Goal: Information Seeking & Learning: Understand process/instructions

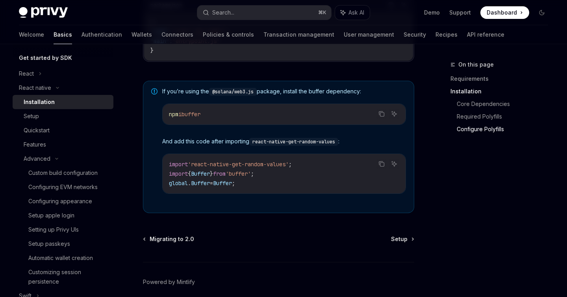
scroll to position [607, 0]
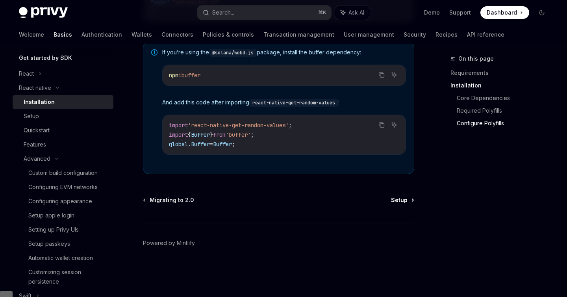
click at [396, 204] on span "Setup" at bounding box center [399, 200] width 17 height 8
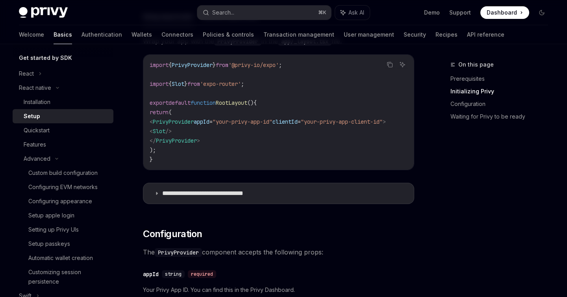
scroll to position [260, 0]
click at [156, 195] on icon at bounding box center [156, 193] width 5 height 5
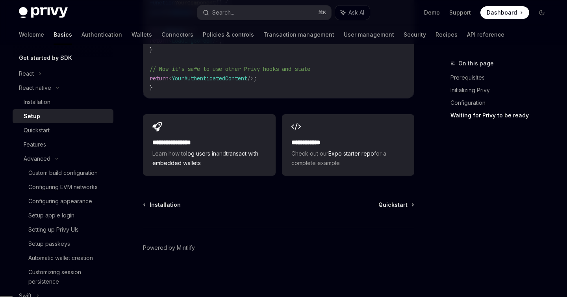
scroll to position [1274, 0]
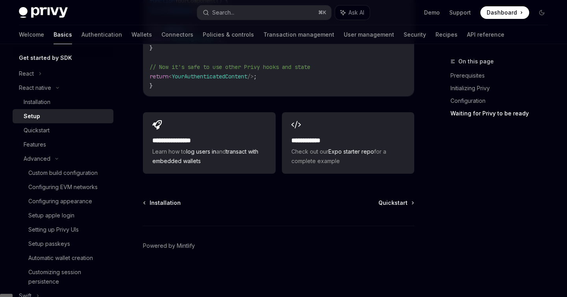
click at [380, 214] on div "Installation Quickstart Powered by Mintlify" at bounding box center [278, 246] width 271 height 95
click at [386, 207] on span "Quickstart" at bounding box center [393, 203] width 29 height 8
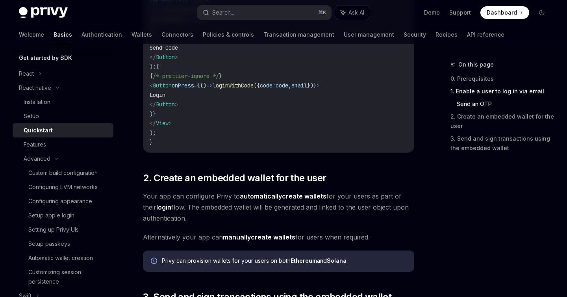
scroll to position [609, 0]
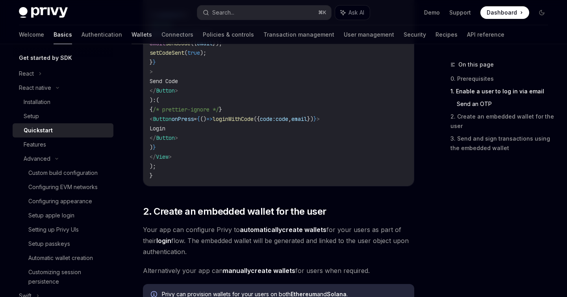
click at [132, 32] on link "Wallets" at bounding box center [142, 34] width 20 height 19
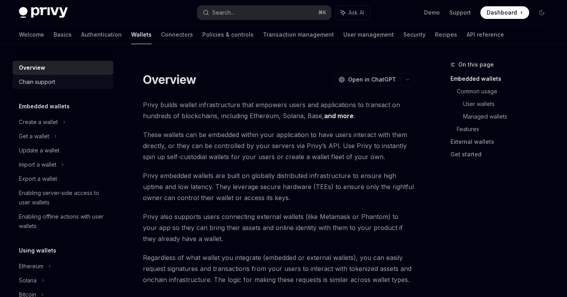
click at [43, 79] on div "Chain support" at bounding box center [37, 81] width 36 height 9
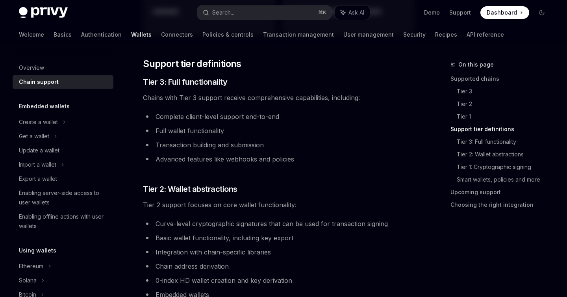
scroll to position [413, 0]
click at [37, 107] on h5 "Embedded wallets" at bounding box center [44, 106] width 51 height 9
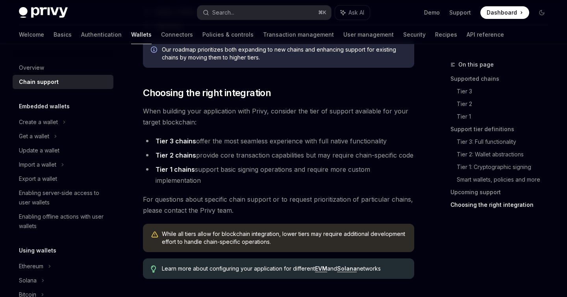
scroll to position [1027, 0]
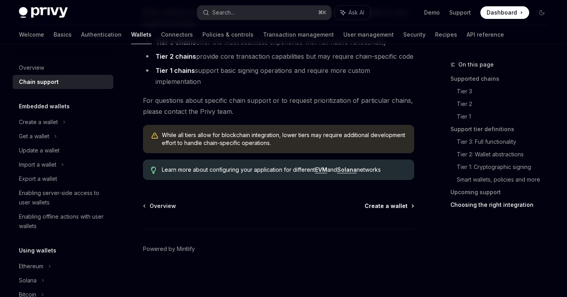
click at [397, 204] on span "Create a wallet" at bounding box center [386, 206] width 43 height 8
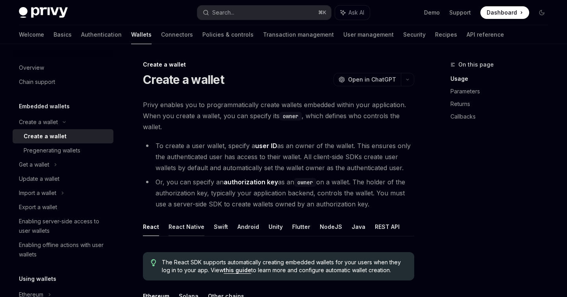
click at [193, 222] on button "React Native" at bounding box center [187, 226] width 36 height 19
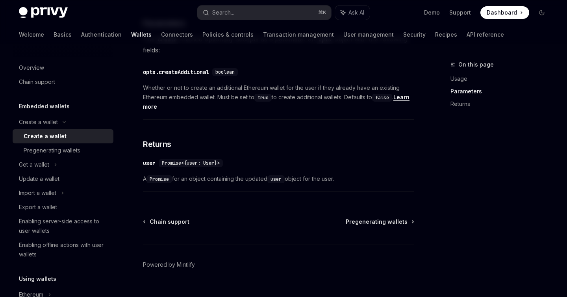
scroll to position [452, 0]
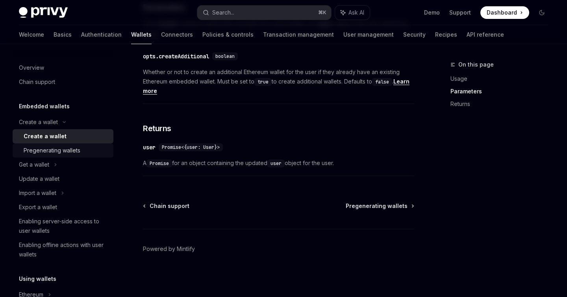
click at [78, 151] on div "Pregenerating wallets" at bounding box center [52, 150] width 57 height 9
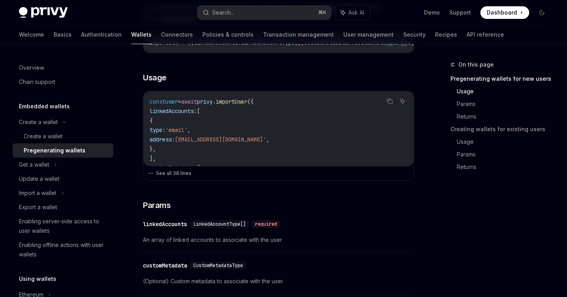
scroll to position [275, 0]
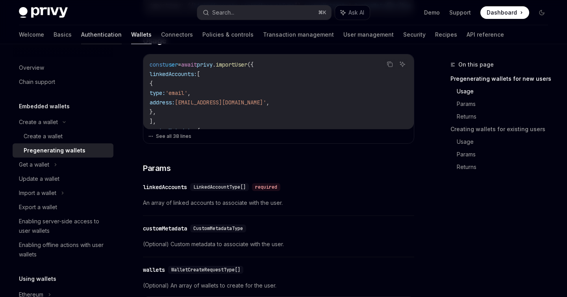
click at [81, 37] on link "Authentication" at bounding box center [101, 34] width 41 height 19
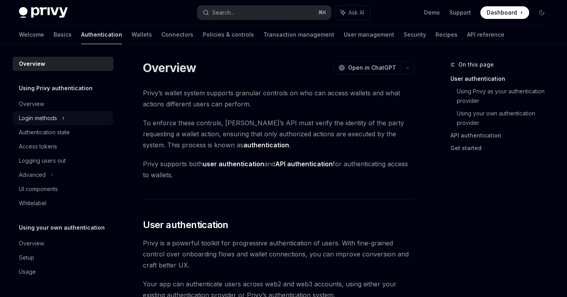
click at [43, 119] on div "Login methods" at bounding box center [38, 117] width 38 height 9
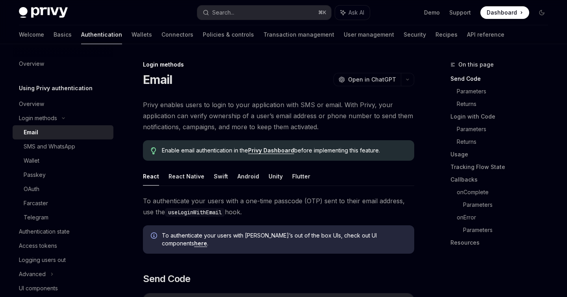
click at [41, 132] on div "Email" at bounding box center [66, 132] width 85 height 9
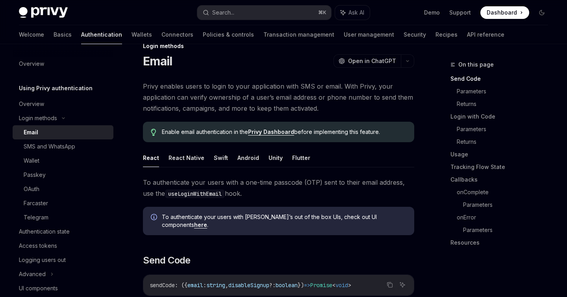
scroll to position [19, 0]
click at [178, 162] on button "React Native" at bounding box center [187, 157] width 36 height 19
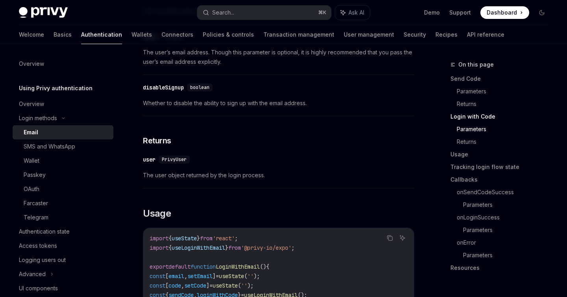
scroll to position [569, 0]
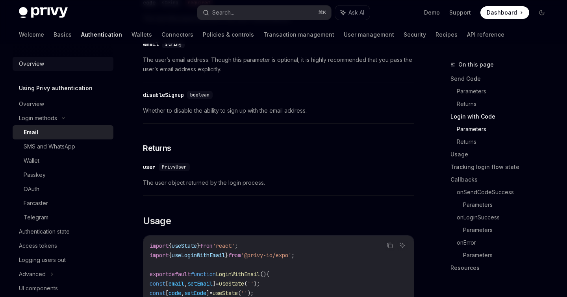
click at [31, 64] on div "Overview" at bounding box center [31, 63] width 25 height 9
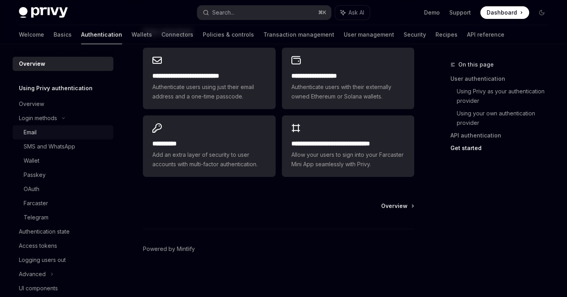
click at [33, 133] on div "Email" at bounding box center [30, 132] width 13 height 9
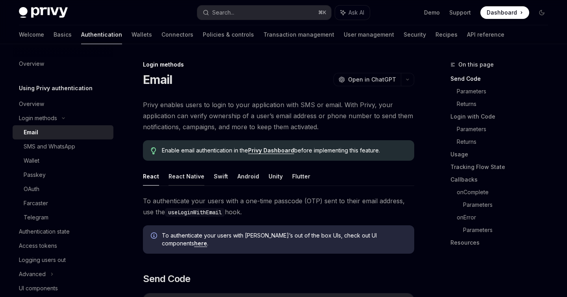
click at [193, 171] on button "React Native" at bounding box center [187, 176] width 36 height 19
click at [363, 83] on span "Open in ChatGPT" at bounding box center [372, 80] width 48 height 8
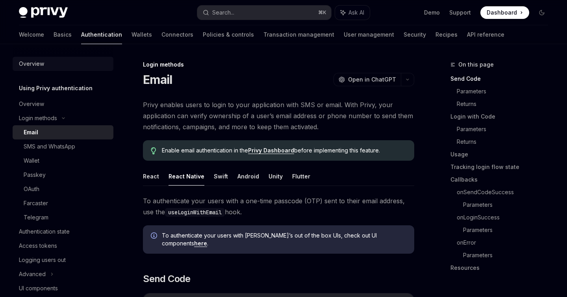
click at [29, 61] on div "Overview" at bounding box center [31, 63] width 25 height 9
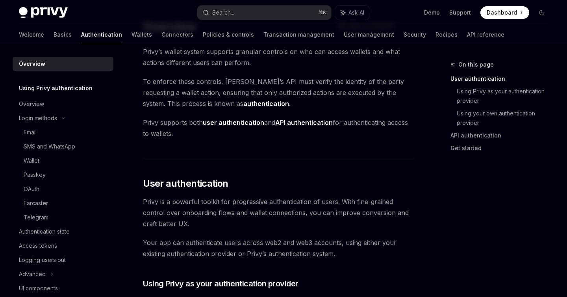
scroll to position [43, 0]
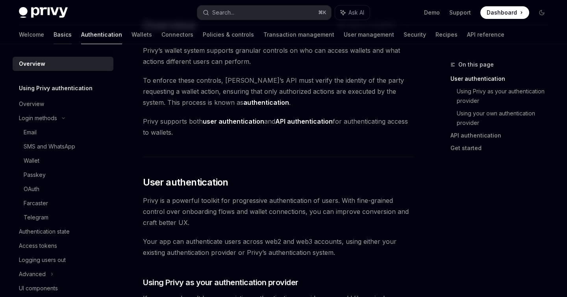
click at [54, 35] on link "Basics" at bounding box center [63, 34] width 18 height 19
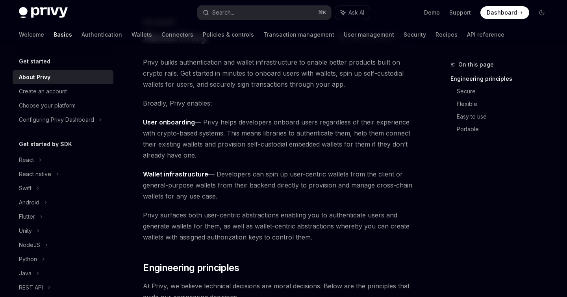
click at [45, 65] on h5 "Get started" at bounding box center [35, 61] width 32 height 9
click at [39, 172] on div "React native" at bounding box center [35, 173] width 32 height 9
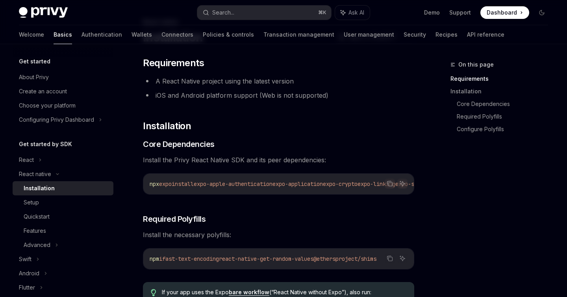
click at [46, 189] on div "Installation" at bounding box center [39, 188] width 31 height 9
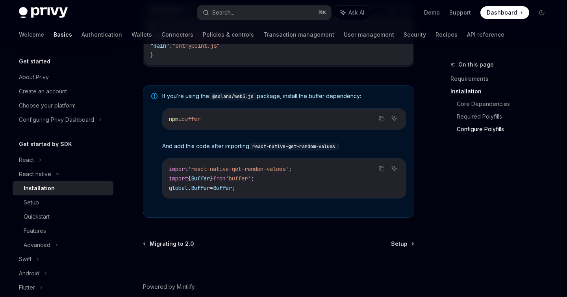
scroll to position [607, 0]
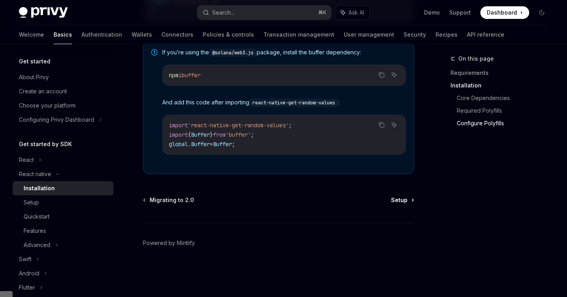
click at [401, 204] on span "Setup" at bounding box center [399, 200] width 17 height 8
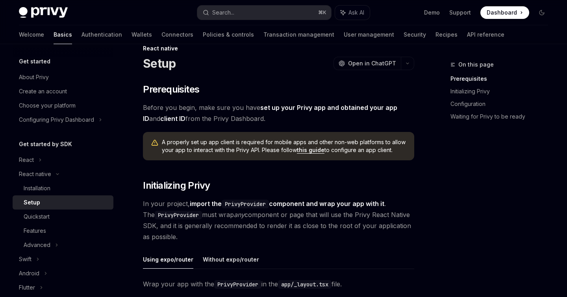
scroll to position [17, 0]
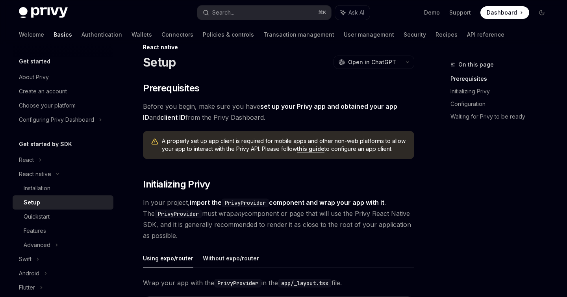
click at [314, 148] on link "this guide" at bounding box center [311, 148] width 28 height 7
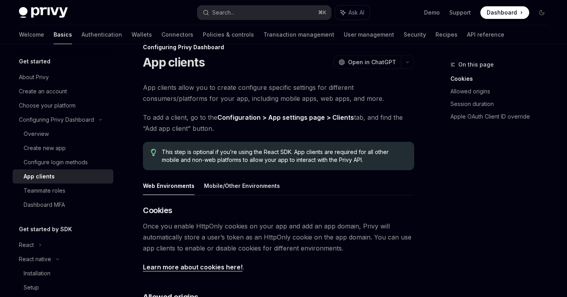
scroll to position [43, 0]
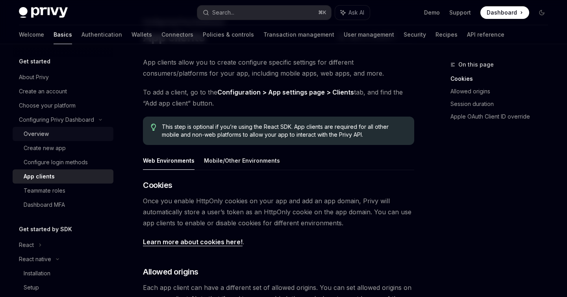
click at [53, 133] on div "Overview" at bounding box center [66, 133] width 85 height 9
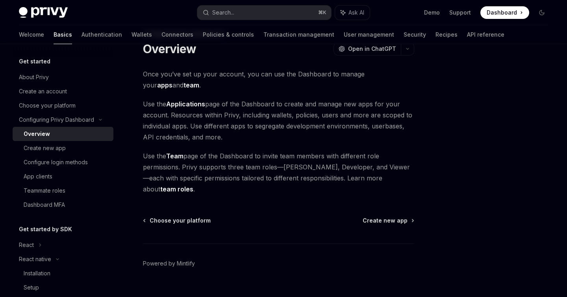
scroll to position [33, 0]
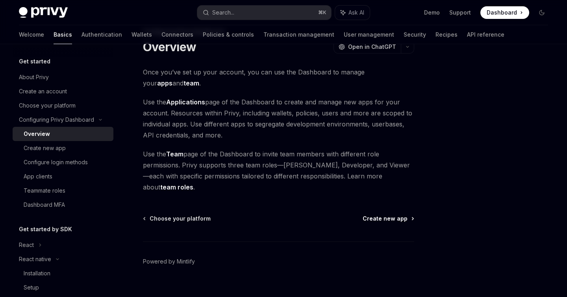
click at [401, 215] on span "Create new app" at bounding box center [385, 219] width 45 height 8
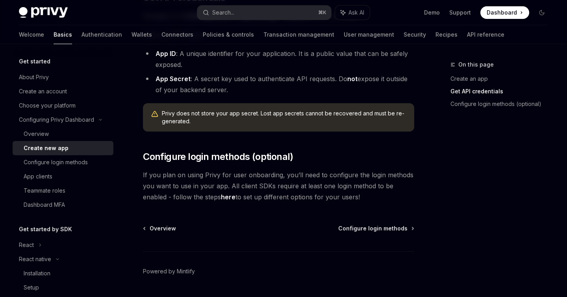
scroll to position [246, 0]
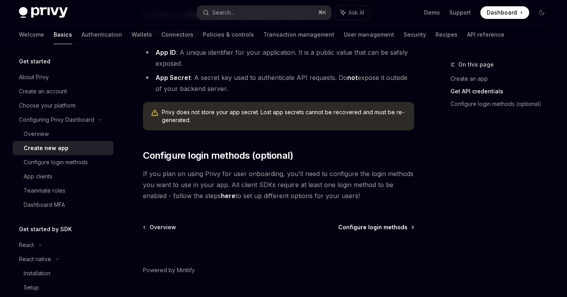
click at [369, 228] on span "Configure login methods" at bounding box center [372, 227] width 69 height 8
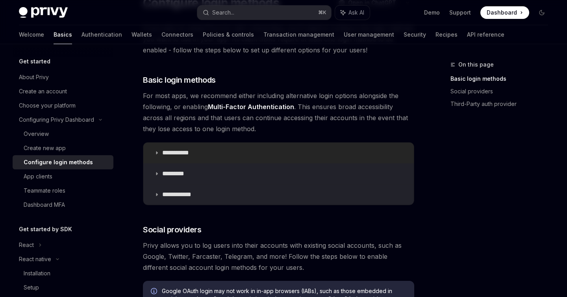
scroll to position [81, 0]
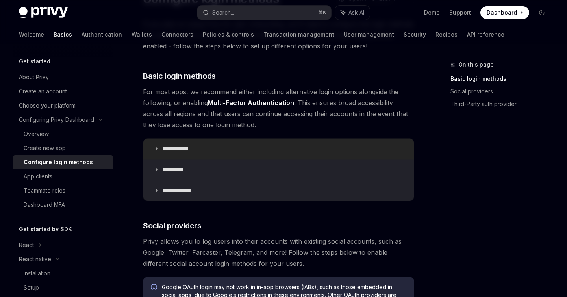
click at [157, 147] on icon at bounding box center [156, 149] width 5 height 5
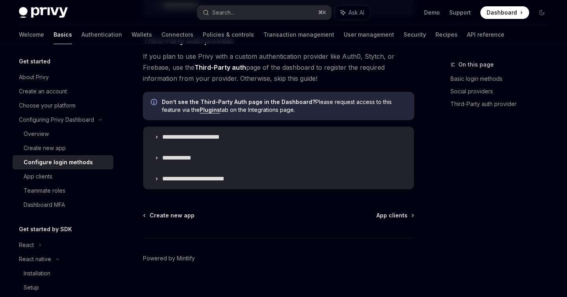
scroll to position [672, 0]
click at [384, 214] on span "App clients" at bounding box center [392, 215] width 31 height 8
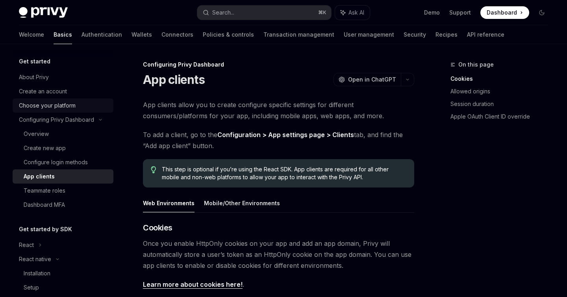
click at [56, 108] on div "Choose your platform" at bounding box center [47, 105] width 57 height 9
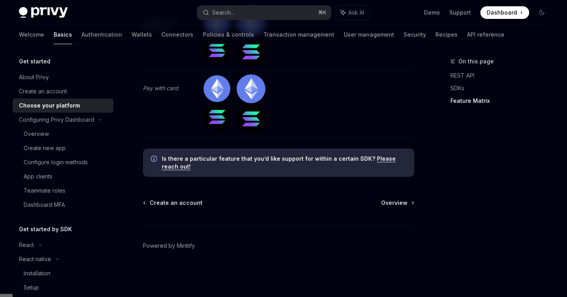
scroll to position [2568, 0]
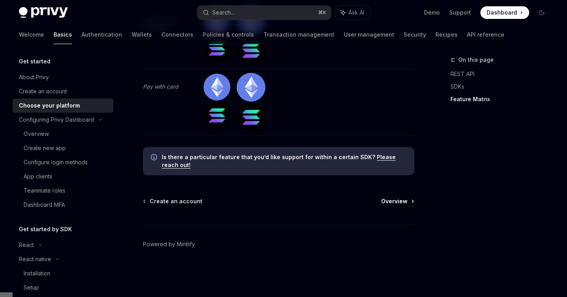
click at [398, 204] on span "Overview" at bounding box center [394, 201] width 26 height 8
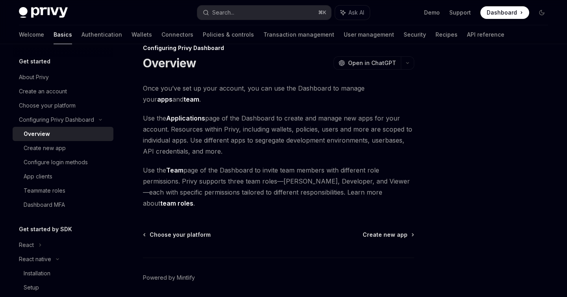
scroll to position [18, 0]
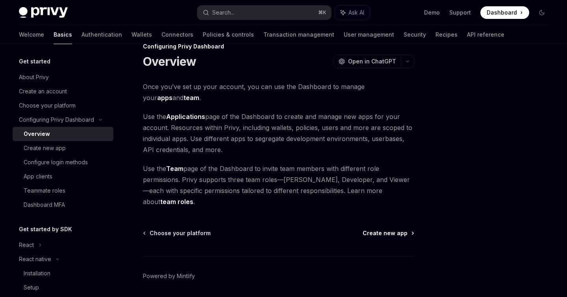
click at [395, 229] on span "Create new app" at bounding box center [385, 233] width 45 height 8
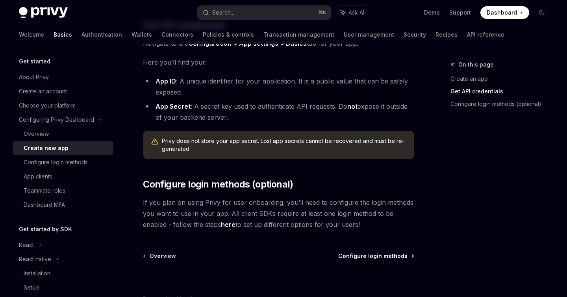
scroll to position [219, 0]
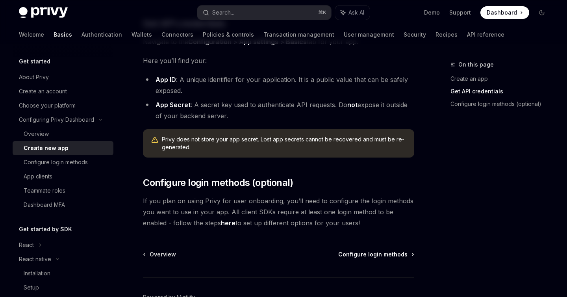
click at [366, 254] on span "Configure login methods" at bounding box center [372, 255] width 69 height 8
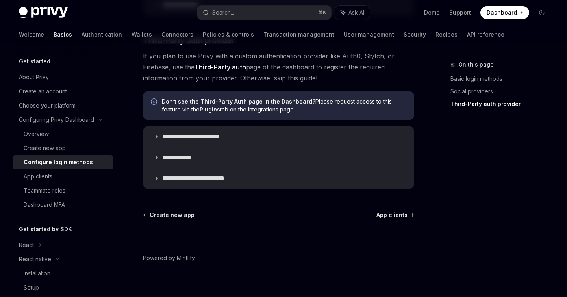
scroll to position [457, 0]
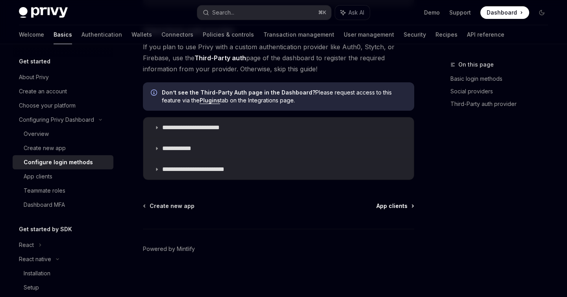
click at [388, 206] on span "App clients" at bounding box center [392, 206] width 31 height 8
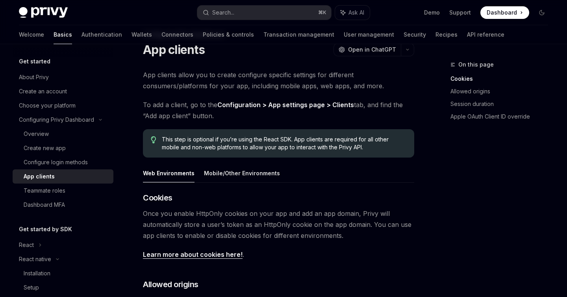
scroll to position [31, 0]
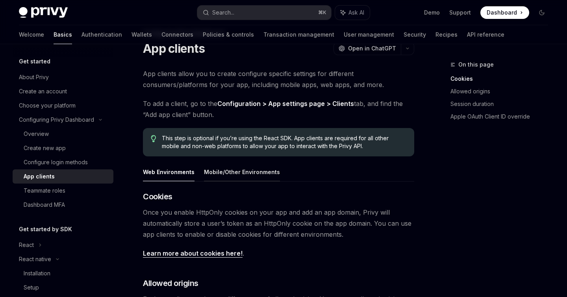
click at [252, 173] on button "Mobile/Other Environments" at bounding box center [242, 172] width 76 height 19
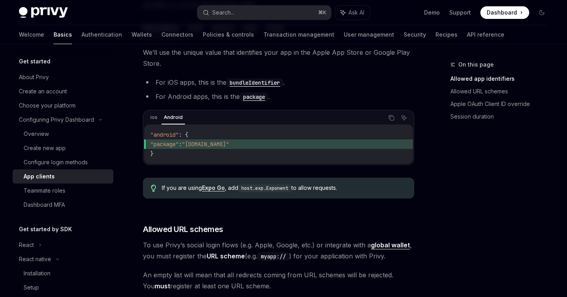
scroll to position [274, 0]
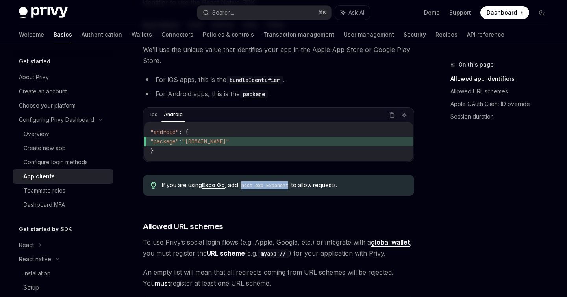
drag, startPoint x: 244, startPoint y: 185, endPoint x: 292, endPoint y: 186, distance: 48.5
click at [291, 186] on code "host.exp.Exponent" at bounding box center [264, 186] width 53 height 8
copy code "host.exp.Exponent"
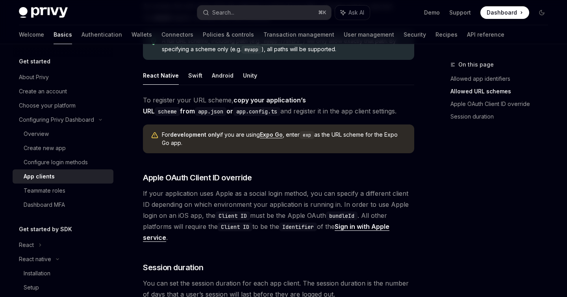
scroll to position [541, 0]
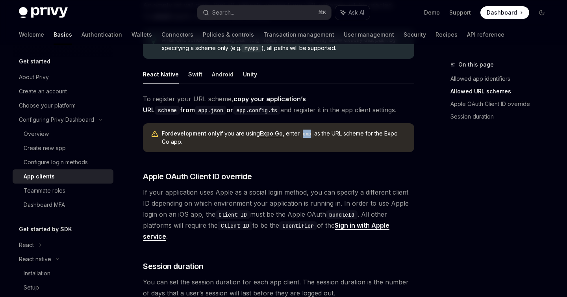
drag, startPoint x: 314, startPoint y: 134, endPoint x: 304, endPoint y: 134, distance: 10.6
click at [304, 134] on code "exp" at bounding box center [307, 134] width 15 height 8
copy code "exp"
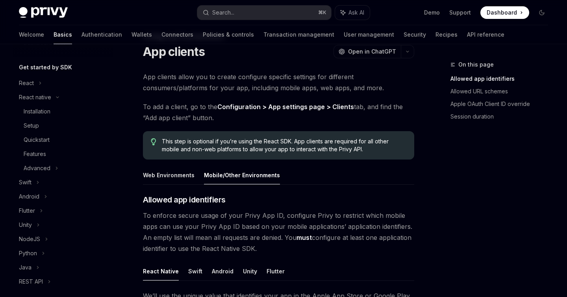
scroll to position [162, 0]
click at [37, 125] on div "Setup" at bounding box center [31, 125] width 15 height 9
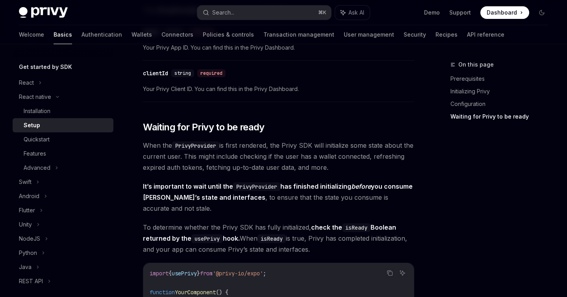
scroll to position [604, 0]
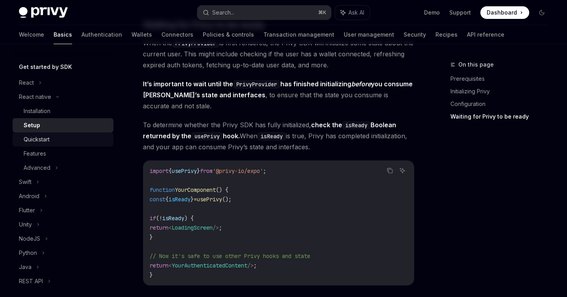
click at [40, 142] on div "Quickstart" at bounding box center [37, 139] width 26 height 9
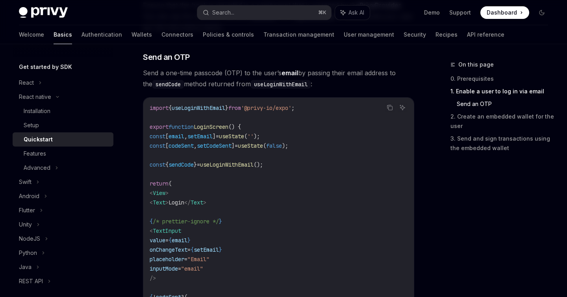
scroll to position [325, 0]
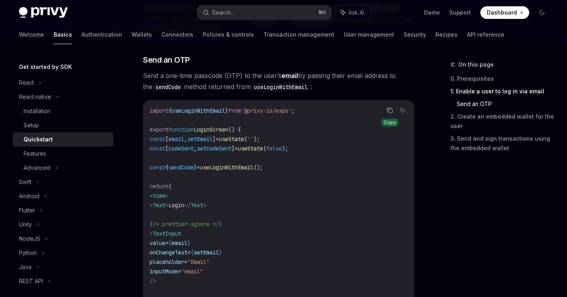
click at [388, 112] on icon "Copy the contents from the code block" at bounding box center [390, 110] width 6 height 6
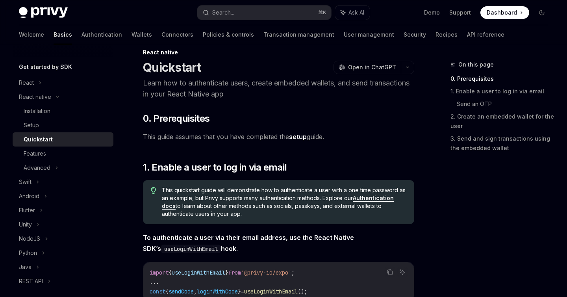
scroll to position [0, 0]
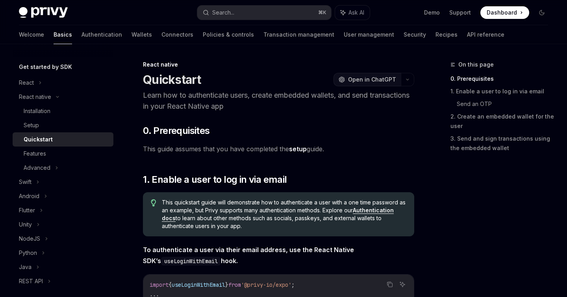
click at [368, 80] on span "Open in ChatGPT" at bounding box center [372, 80] width 48 height 8
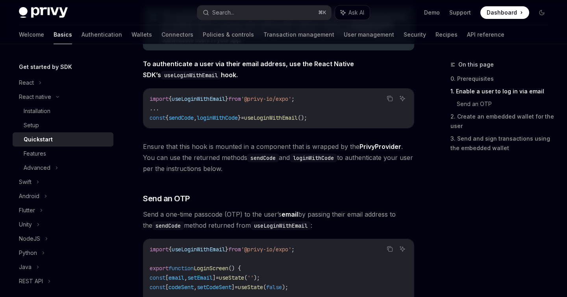
scroll to position [190, 0]
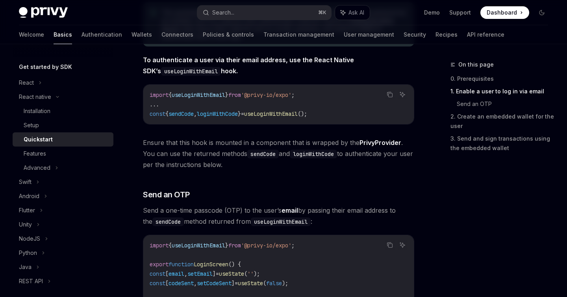
click at [325, 94] on code "import { useLoginWithEmail } from '@privy-io/expo' ; ... const { sendCode , log…" at bounding box center [279, 104] width 258 height 28
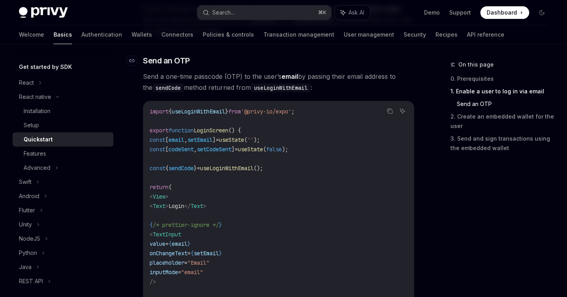
scroll to position [323, 0]
click at [388, 111] on icon "Copy the contents from the code block" at bounding box center [390, 112] width 4 height 4
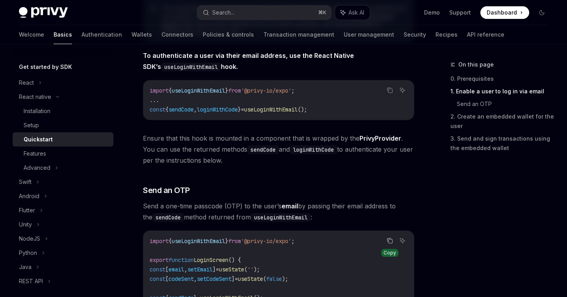
scroll to position [221, 0]
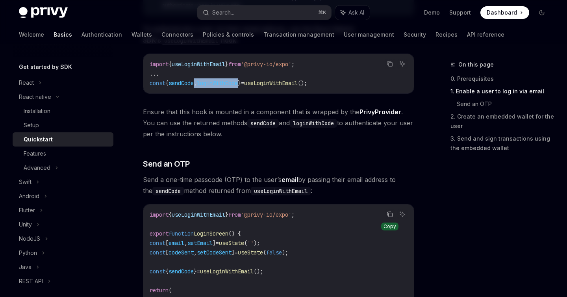
drag, startPoint x: 249, startPoint y: 83, endPoint x: 200, endPoint y: 83, distance: 48.8
click at [200, 83] on span "const { sendCode , loginWithCode } = useLoginWithEmail ();" at bounding box center [229, 83] width 158 height 7
copy span ", loginWithCode"
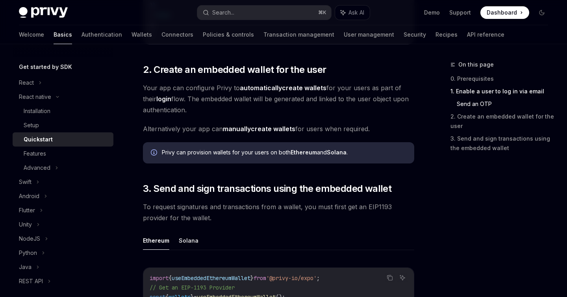
scroll to position [745, 0]
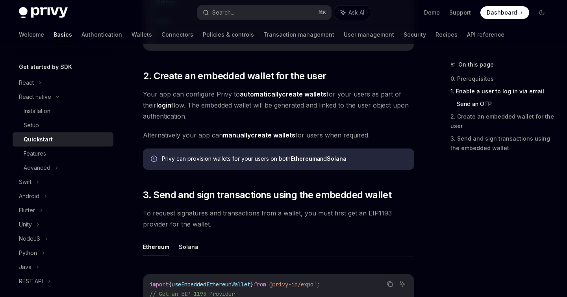
drag, startPoint x: 195, startPoint y: 116, endPoint x: 140, endPoint y: 93, distance: 59.5
click at [140, 93] on div "React native Quickstart OpenAI Open in ChatGPT Learn how to authenticate users,…" at bounding box center [205, 60] width 422 height 1490
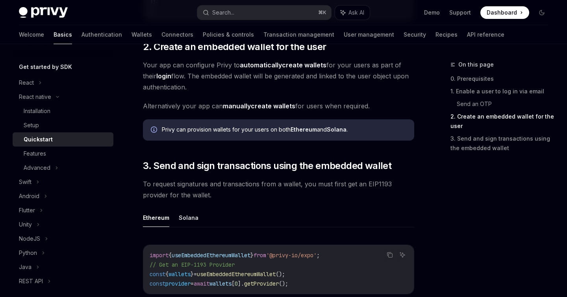
scroll to position [772, 0]
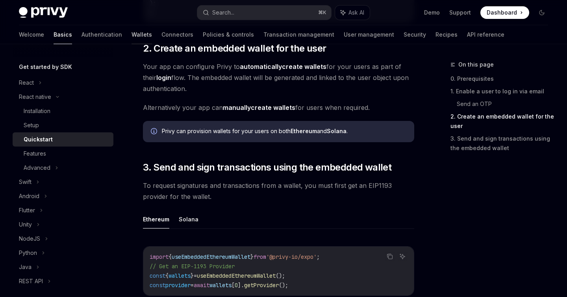
click at [132, 36] on link "Wallets" at bounding box center [142, 34] width 20 height 19
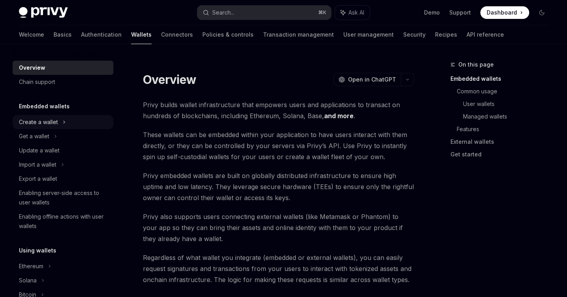
click at [43, 119] on div "Create a wallet" at bounding box center [38, 121] width 39 height 9
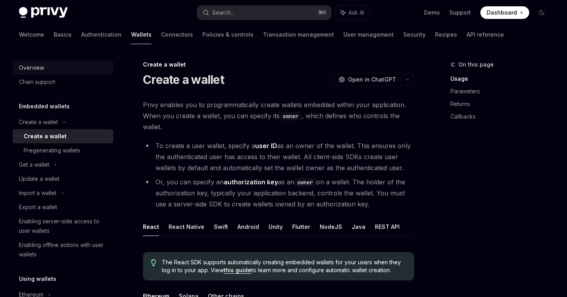
click at [37, 69] on div "Overview" at bounding box center [31, 67] width 25 height 9
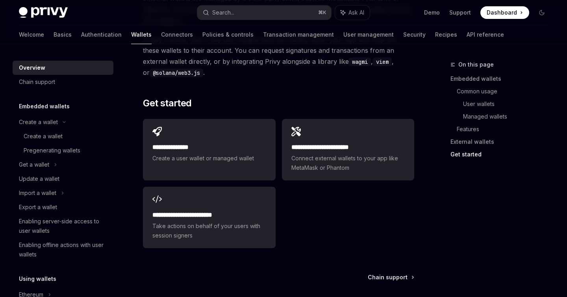
scroll to position [1343, 0]
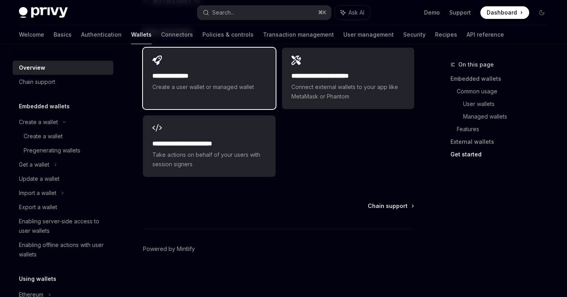
click at [221, 93] on div "**********" at bounding box center [209, 74] width 132 height 52
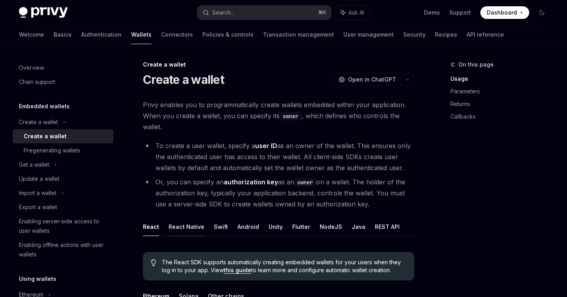
click at [177, 223] on button "React Native" at bounding box center [187, 226] width 36 height 19
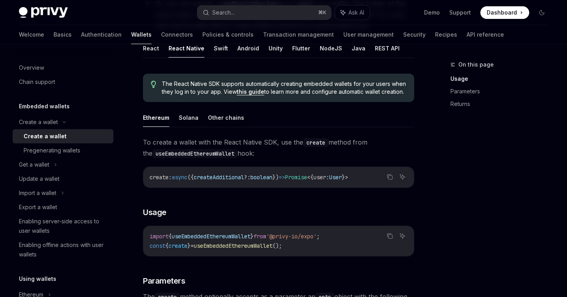
scroll to position [179, 0]
click at [249, 91] on link "this guide" at bounding box center [251, 91] width 28 height 7
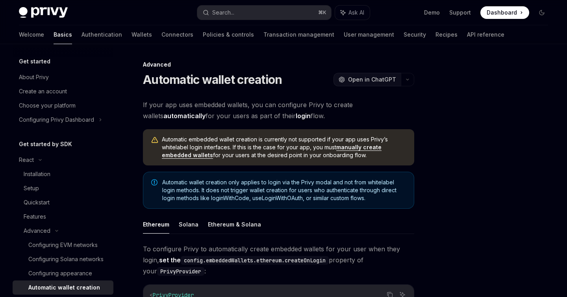
click at [366, 80] on span "Open in ChatGPT" at bounding box center [372, 80] width 48 height 8
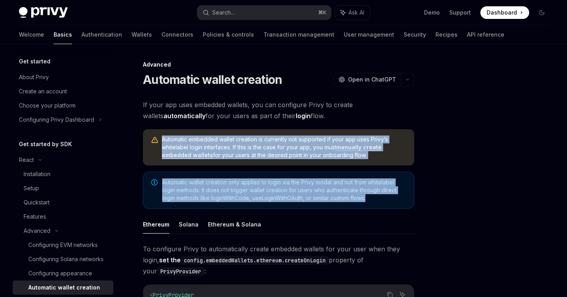
drag, startPoint x: 162, startPoint y: 139, endPoint x: 369, endPoint y: 202, distance: 216.6
click at [369, 202] on div "If your app uses embedded wallets, you can configure Privy to create wallets au…" at bounding box center [278, 301] width 271 height 404
copy div "Automatic embedded wallet creation is currently not supported if your app uses …"
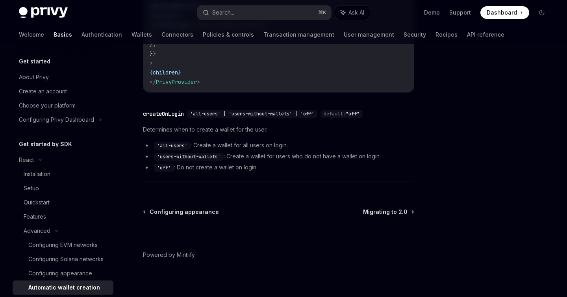
scroll to position [323, 0]
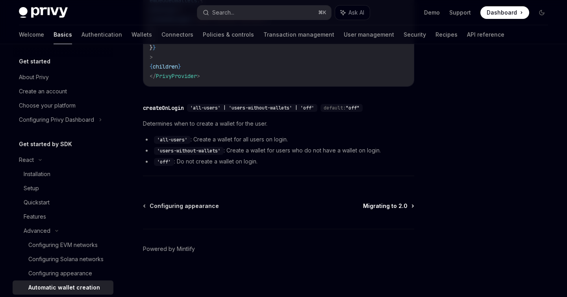
click at [373, 207] on span "Migrating to 2.0" at bounding box center [385, 206] width 45 height 8
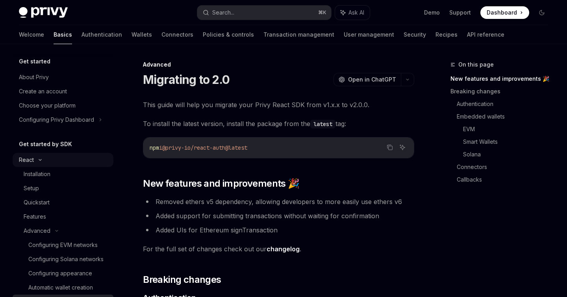
click at [41, 160] on icon at bounding box center [39, 159] width 9 height 3
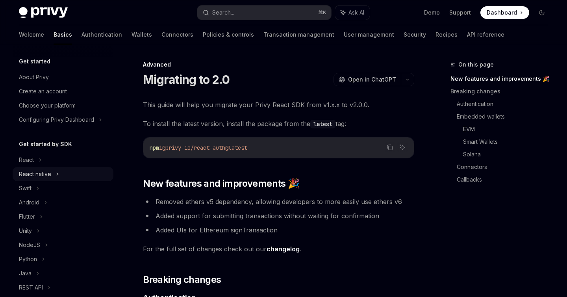
click at [59, 172] on div "React native" at bounding box center [63, 174] width 101 height 14
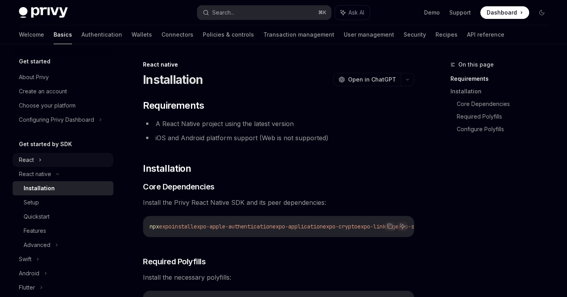
click at [40, 159] on icon at bounding box center [40, 160] width 1 height 2
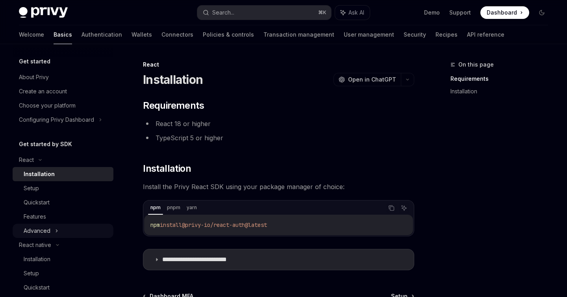
click at [56, 229] on icon at bounding box center [56, 230] width 3 height 9
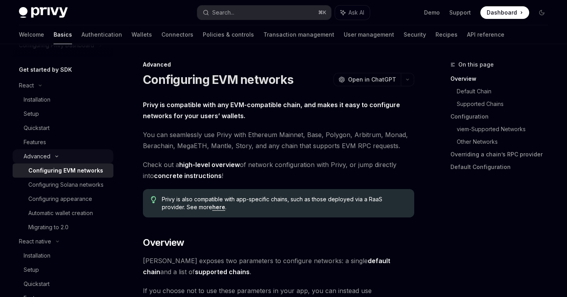
scroll to position [75, 0]
click at [38, 82] on div "React" at bounding box center [63, 85] width 101 height 14
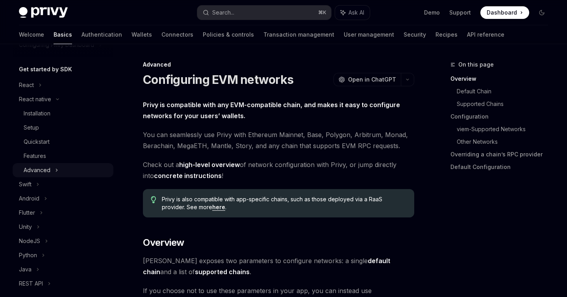
click at [57, 171] on icon at bounding box center [56, 169] width 3 height 9
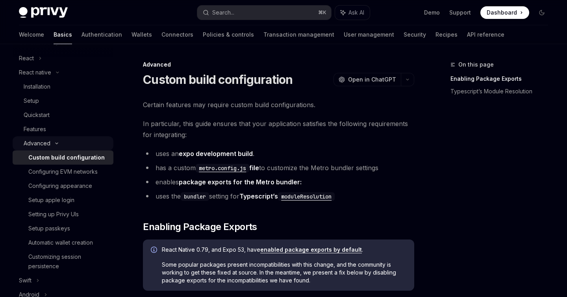
scroll to position [109, 0]
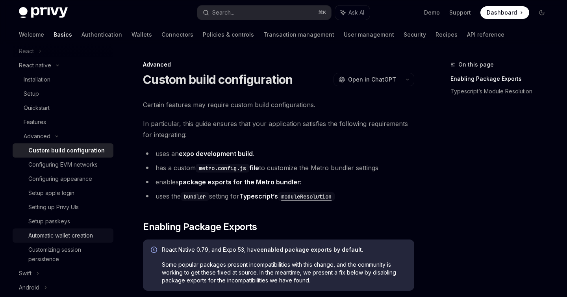
click at [65, 232] on div "Automatic wallet creation" at bounding box center [60, 235] width 65 height 9
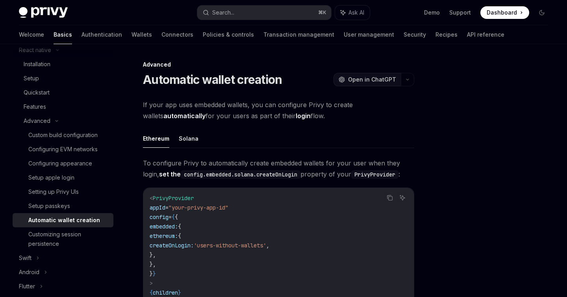
click at [350, 75] on button "OpenAI Open in ChatGPT" at bounding box center [367, 79] width 67 height 13
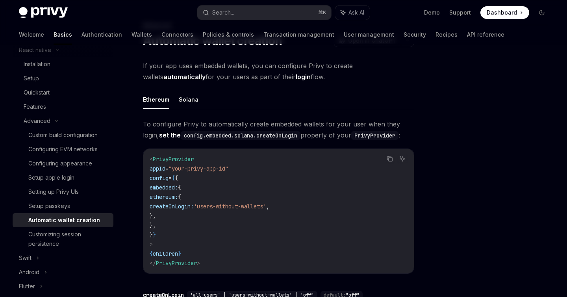
scroll to position [57, 0]
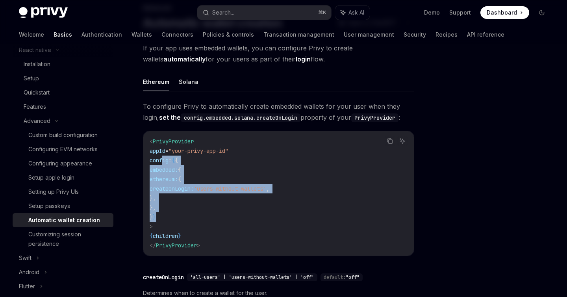
drag, startPoint x: 163, startPoint y: 160, endPoint x: 175, endPoint y: 215, distance: 57.3
click at [175, 215] on code "< PrivyProvider appId = "your-privy-app-id" config = { { embedded: { ethereum: …" at bounding box center [279, 193] width 258 height 113
copy code "config = { { embedded: { ethereum: { createOnLogin: 'users-without-wallets' , }…"
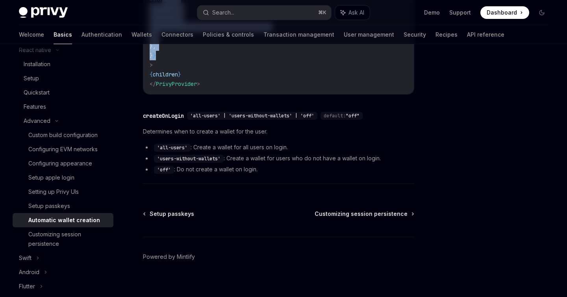
scroll to position [226, 0]
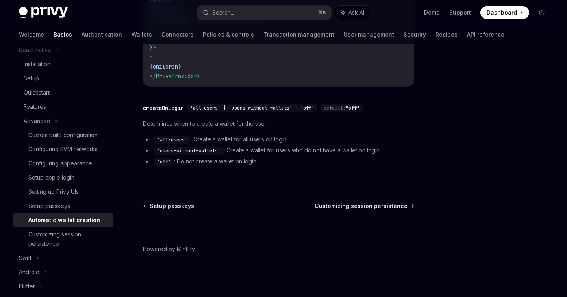
click at [342, 212] on div "Setup passkeys Customizing session persistence Powered by Mintlify" at bounding box center [278, 249] width 271 height 95
click at [340, 207] on span "Customizing session persistence" at bounding box center [361, 206] width 93 height 8
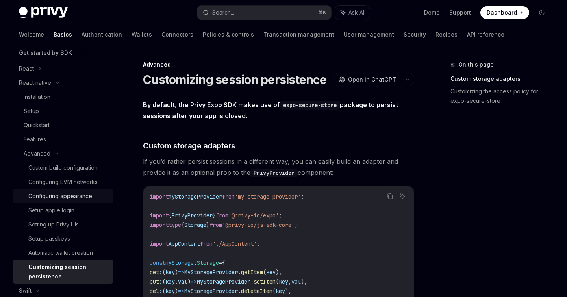
scroll to position [91, 0]
click at [85, 185] on div "Configuring EVM networks" at bounding box center [62, 182] width 69 height 9
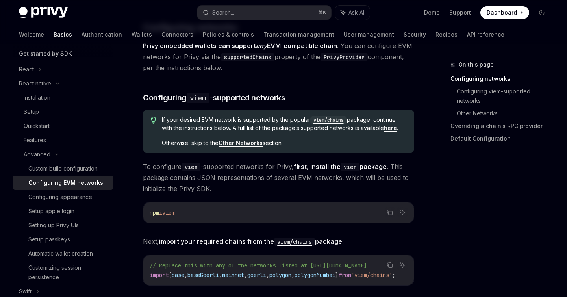
scroll to position [121, 0]
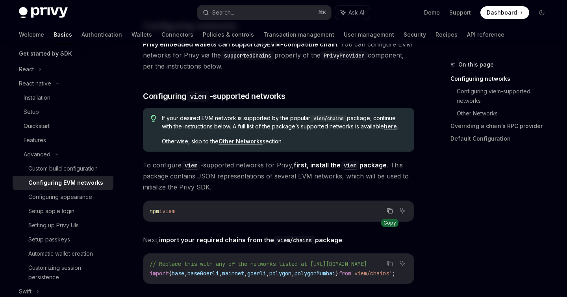
click at [388, 210] on icon "Copy the contents from the code block" at bounding box center [390, 210] width 4 height 4
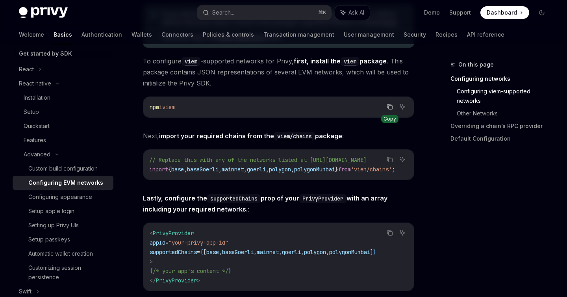
scroll to position [0, 79]
click at [389, 159] on icon "Copy the contents from the code block" at bounding box center [391, 160] width 4 height 4
click at [266, 169] on span "goerli" at bounding box center [256, 169] width 19 height 7
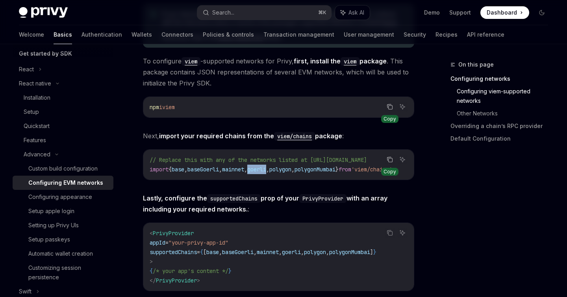
click at [389, 158] on icon "Copy the contents from the code block" at bounding box center [390, 159] width 6 height 6
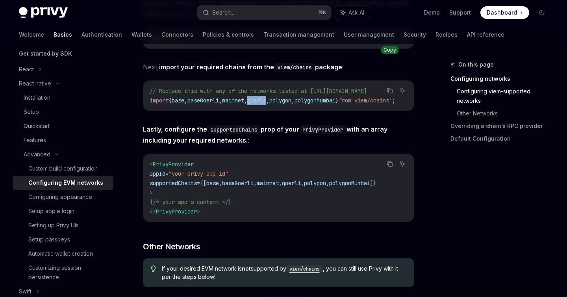
scroll to position [294, 0]
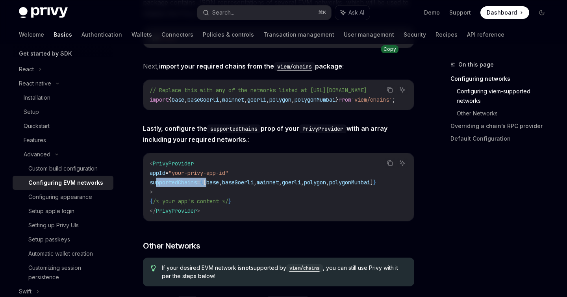
drag, startPoint x: 215, startPoint y: 185, endPoint x: 155, endPoint y: 185, distance: 59.5
click at [155, 185] on span "supportedChains = { [ base , baseGoerli , mainnet , goerli , polygon , polygonM…" at bounding box center [263, 182] width 227 height 7
copy span "supportedChains = { ["
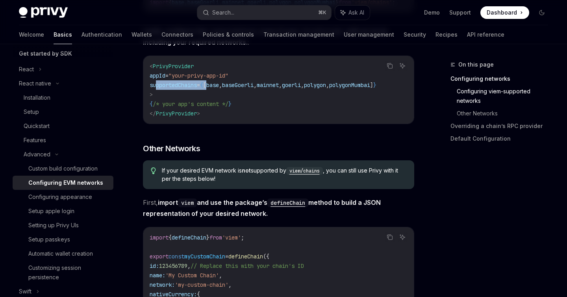
scroll to position [399, 0]
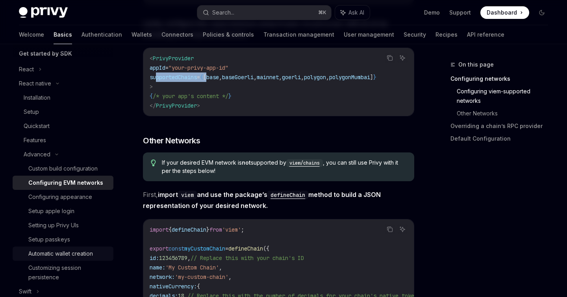
click at [65, 250] on div "Automatic wallet creation" at bounding box center [60, 253] width 65 height 9
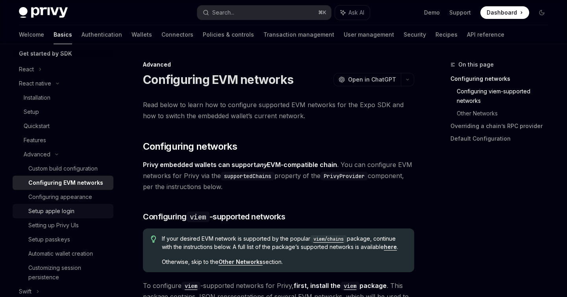
type textarea "*"
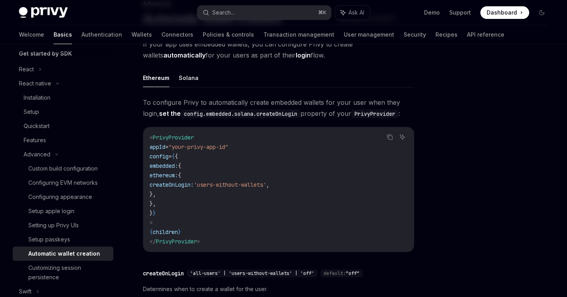
scroll to position [67, 0]
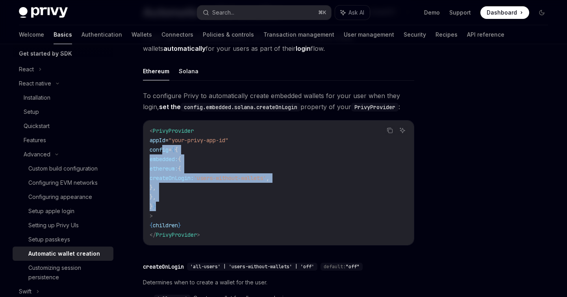
drag, startPoint x: 162, startPoint y: 150, endPoint x: 178, endPoint y: 203, distance: 55.3
click at [179, 203] on code "< PrivyProvider appId = "your-privy-app-id" config = { { embedded: { ethereum: …" at bounding box center [279, 182] width 258 height 113
copy code "config = { { embedded: { ethereum: { createOnLogin: 'users-without-wallets' , }…"
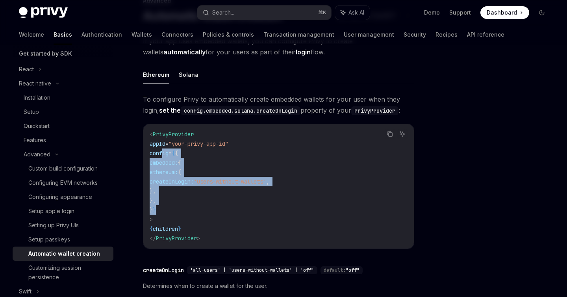
scroll to position [0, 0]
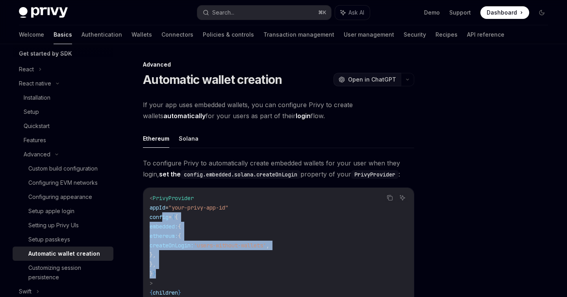
click at [353, 80] on span "Open in ChatGPT" at bounding box center [372, 80] width 48 height 8
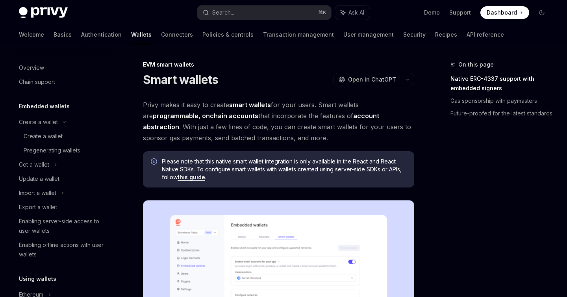
scroll to position [130, 0]
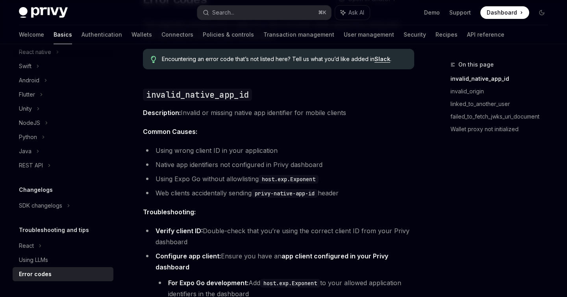
scroll to position [82, 0]
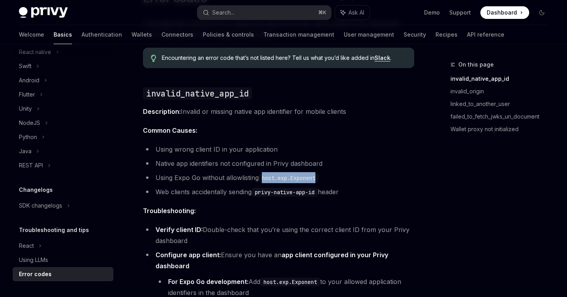
drag, startPoint x: 319, startPoint y: 179, endPoint x: 264, endPoint y: 176, distance: 55.2
click at [264, 176] on code "host.exp.Exponent" at bounding box center [289, 178] width 60 height 9
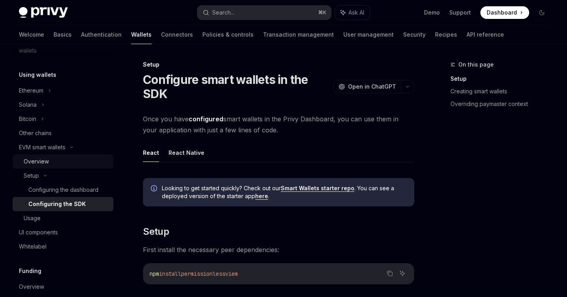
scroll to position [176, 0]
drag, startPoint x: 319, startPoint y: 188, endPoint x: 220, endPoint y: 0, distance: 212.3
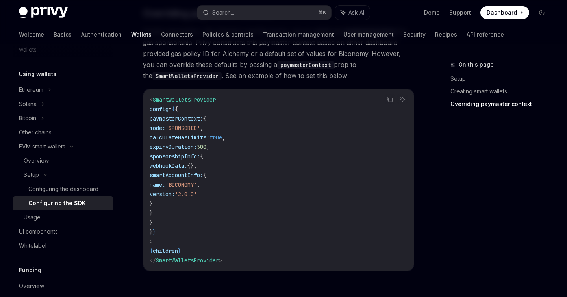
scroll to position [746, 0]
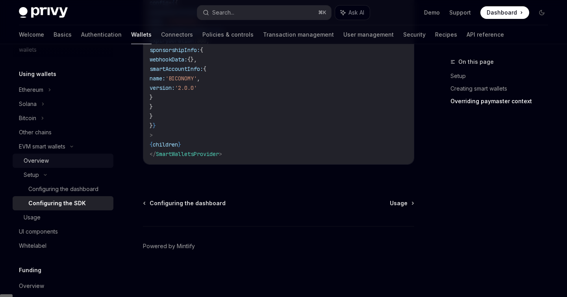
click at [35, 162] on div "Overview" at bounding box center [36, 160] width 25 height 9
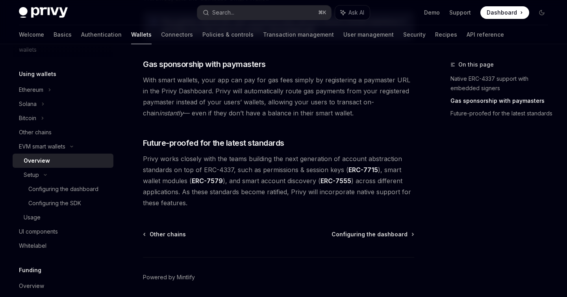
scroll to position [635, 0]
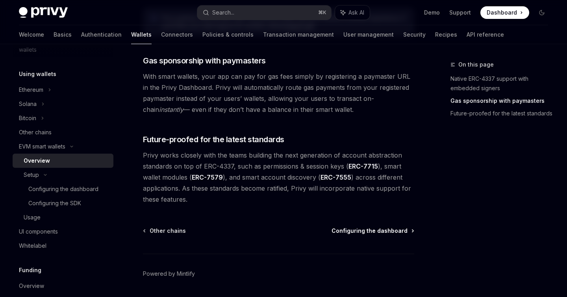
click at [358, 227] on span "Configuring the dashboard" at bounding box center [370, 231] width 76 height 8
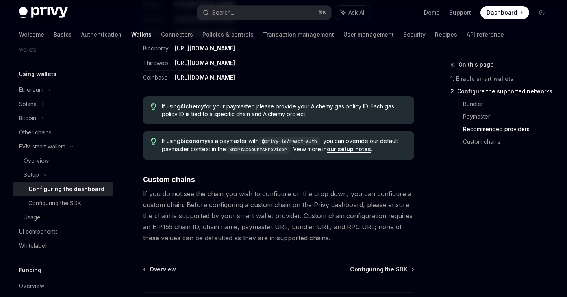
scroll to position [1048, 0]
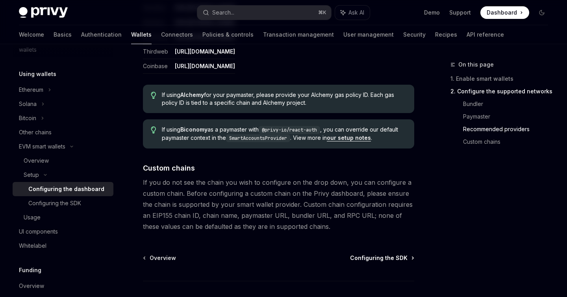
click at [371, 254] on span "Configuring the SDK" at bounding box center [379, 258] width 58 height 8
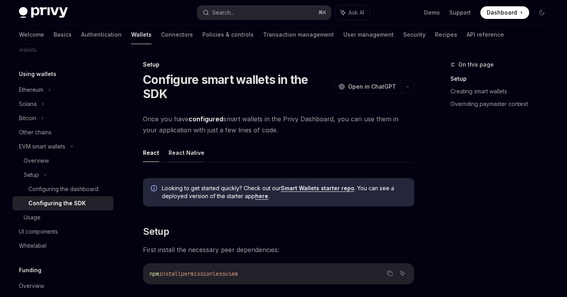
click at [199, 151] on button "React Native" at bounding box center [187, 152] width 36 height 19
type textarea "*"
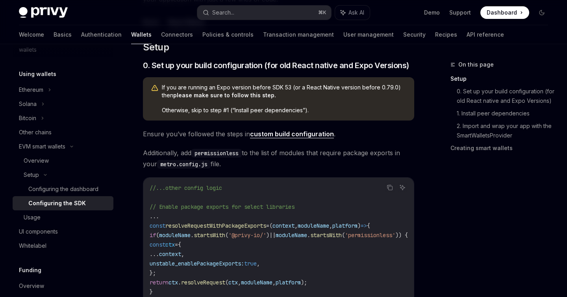
scroll to position [132, 0]
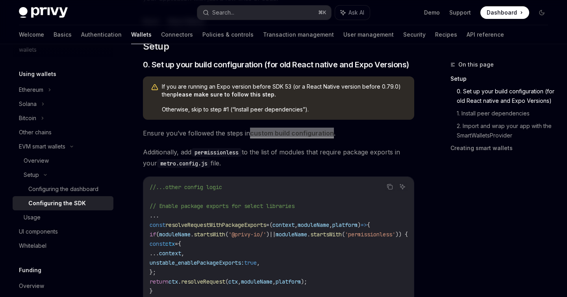
drag, startPoint x: 286, startPoint y: 134, endPoint x: 234, endPoint y: 1, distance: 143.2
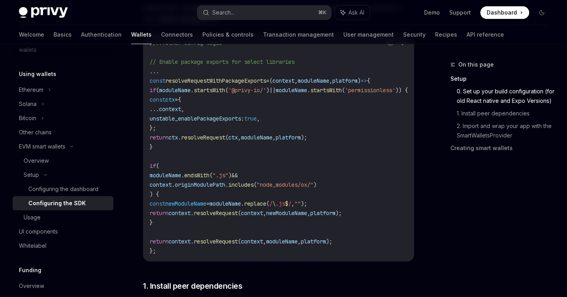
scroll to position [260, 0]
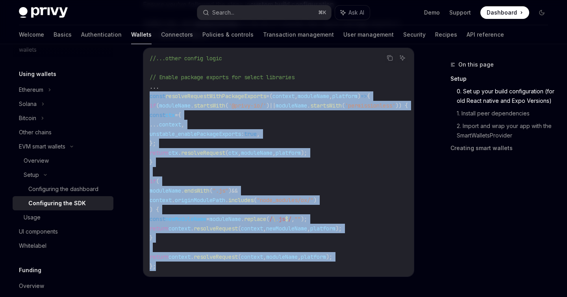
drag, startPoint x: 149, startPoint y: 95, endPoint x: 176, endPoint y: 265, distance: 171.6
click at [176, 265] on div "//...other config logic // Enable package exports for select libraries ... cons…" at bounding box center [278, 162] width 271 height 228
copy code "const resolveRequestWithPackageExports = ( context , moduleName , platform ) =>…"
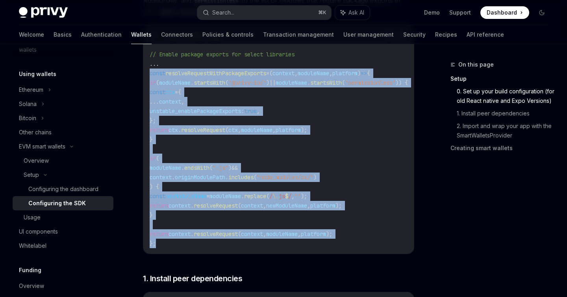
scroll to position [286, 0]
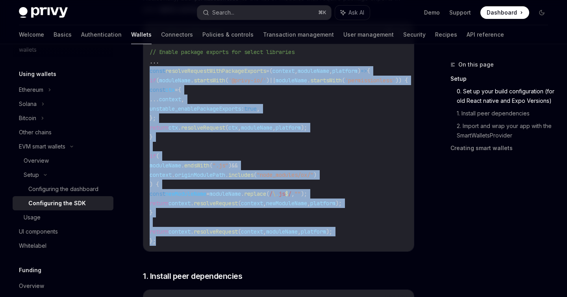
click at [156, 83] on span "if" at bounding box center [153, 80] width 6 height 7
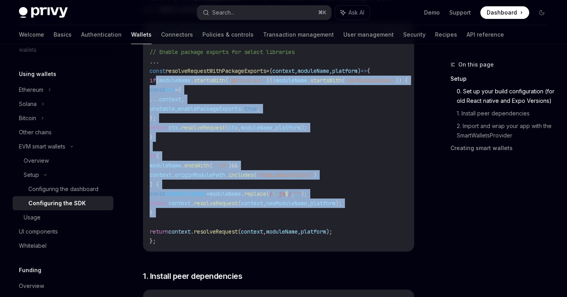
drag, startPoint x: 156, startPoint y: 79, endPoint x: 184, endPoint y: 217, distance: 141.2
click at [184, 217] on code "//...other config logic // Enable package exports for select libraries ... cons…" at bounding box center [288, 136] width 277 height 217
copy code "if ( moduleName . startsWith ( '@privy-io/' ) || moduleName . startsWith ( 'per…"
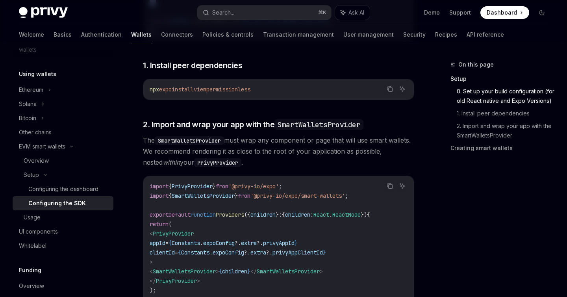
scroll to position [467, 0]
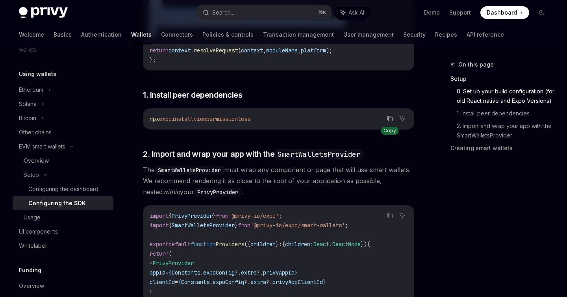
click at [390, 122] on icon "Copy the contents from the code block" at bounding box center [390, 118] width 6 height 6
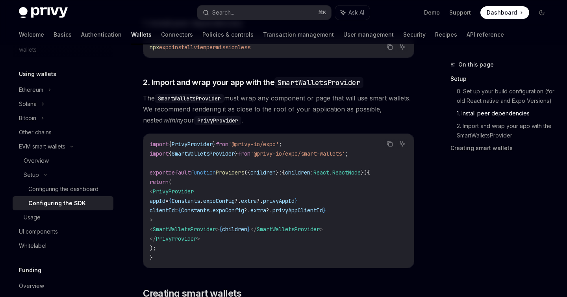
scroll to position [539, 0]
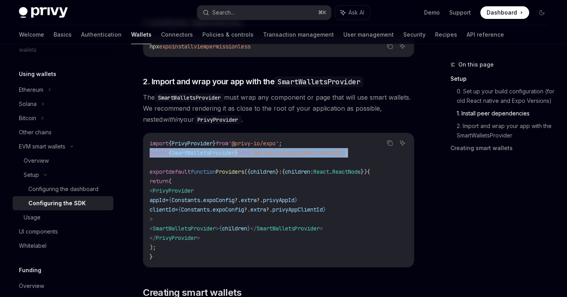
drag, startPoint x: 371, startPoint y: 157, endPoint x: 143, endPoint y: 157, distance: 228.5
click at [143, 157] on div "Setup Configure smart wallets in the SDK OpenAI Open in ChatGPT OpenAI Open in …" at bounding box center [205, 9] width 422 height 976
copy span "import { SmartWalletsProvider } from '@privy-io/expo/smart-wallets' ;"
drag, startPoint x: 169, startPoint y: 230, endPoint x: 242, endPoint y: 233, distance: 73.3
click at [243, 232] on span "< SmartWalletsProvider > { children } </ SmartWalletsProvider >" at bounding box center [236, 228] width 173 height 7
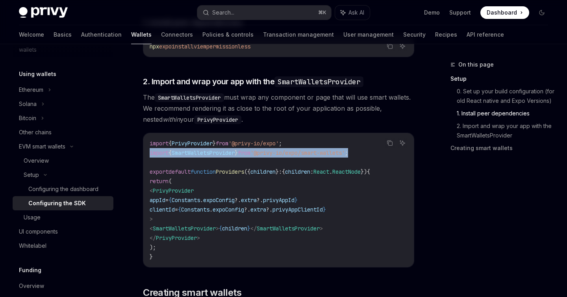
copy span "< SmartWalletsProvider >"
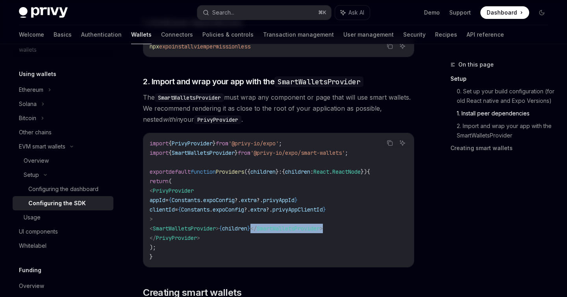
drag, startPoint x: 354, startPoint y: 231, endPoint x: 275, endPoint y: 234, distance: 78.5
click at [275, 234] on code "import { PrivyProvider } from '@privy-io/expo' ; import { SmartWalletsProvider …" at bounding box center [279, 200] width 258 height 123
copy span "</ SmartWalletsProvider >"
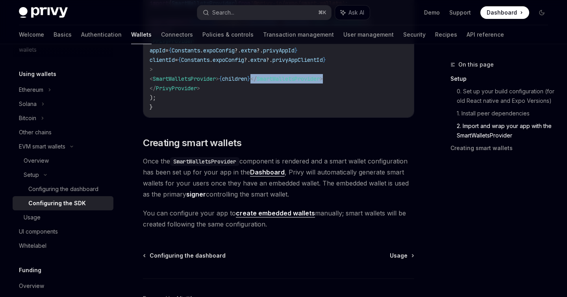
scroll to position [691, 0]
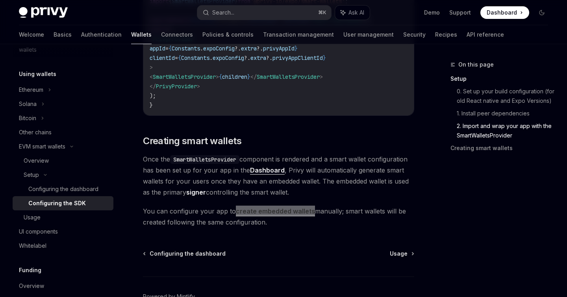
drag, startPoint x: 280, startPoint y: 214, endPoint x: 217, endPoint y: 1, distance: 222.7
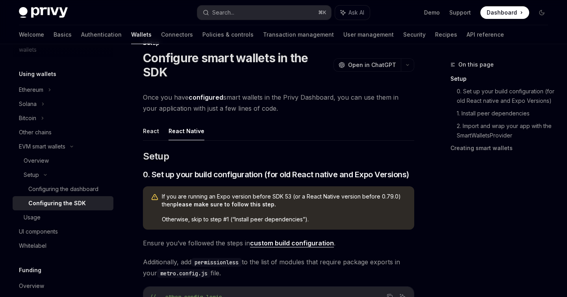
scroll to position [0, 0]
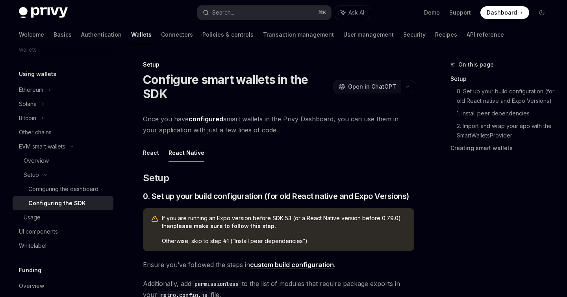
click at [349, 86] on div "OpenAI Open in ChatGPT" at bounding box center [368, 87] width 58 height 8
click at [363, 86] on span "Open in ChatGPT" at bounding box center [372, 87] width 48 height 8
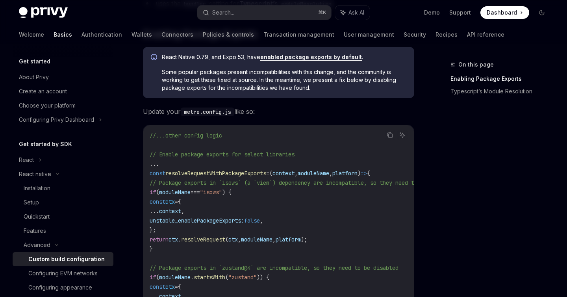
scroll to position [143, 0]
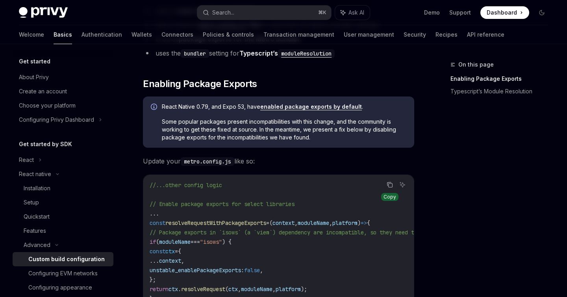
click at [390, 185] on icon "Copy the contents from the code block" at bounding box center [390, 185] width 6 height 6
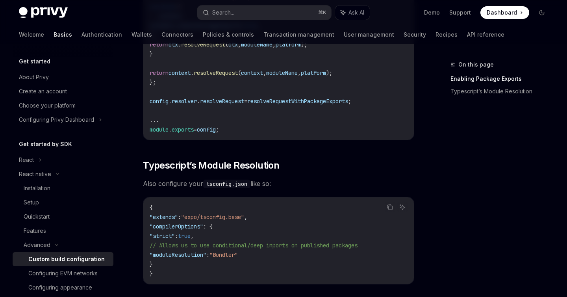
scroll to position [654, 0]
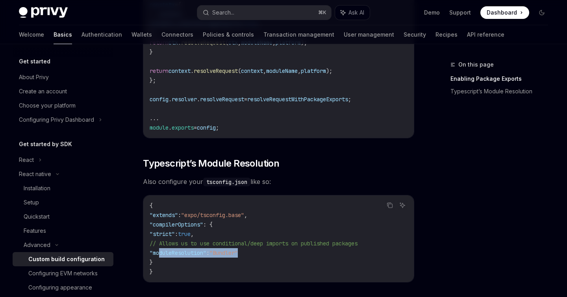
drag, startPoint x: 160, startPoint y: 256, endPoint x: 274, endPoint y: 253, distance: 113.9
click at [274, 253] on code "{ "extends" : "expo/tsconfig.base" , "compilerOptions" : { "strict" : true , //…" at bounding box center [279, 239] width 258 height 76
copy span ""moduleResolution" : "Bundler""
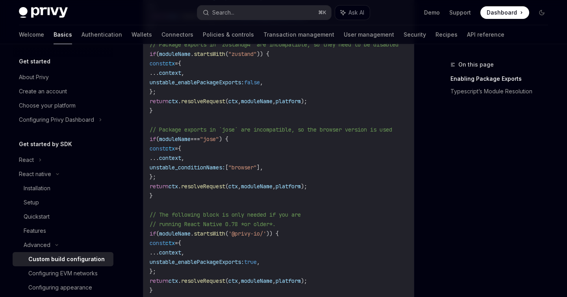
scroll to position [428, 0]
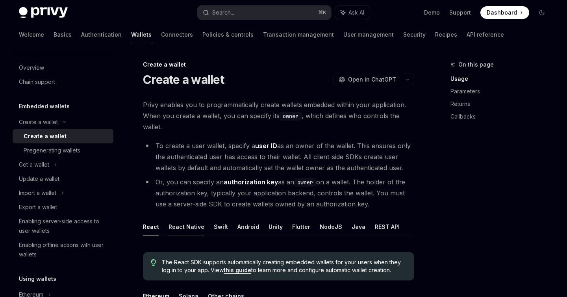
click at [190, 223] on button "React Native" at bounding box center [187, 226] width 36 height 19
type textarea "*"
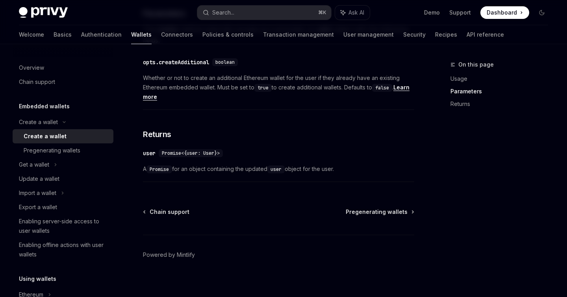
scroll to position [452, 0]
